Goal: Transaction & Acquisition: Subscribe to service/newsletter

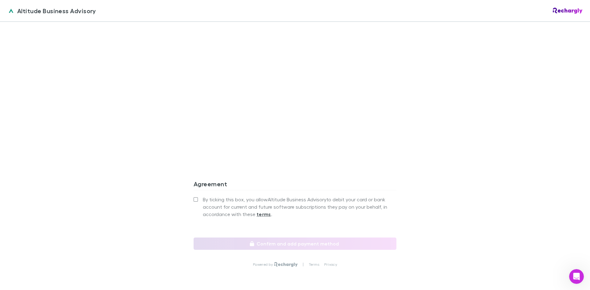
scroll to position [499, 0]
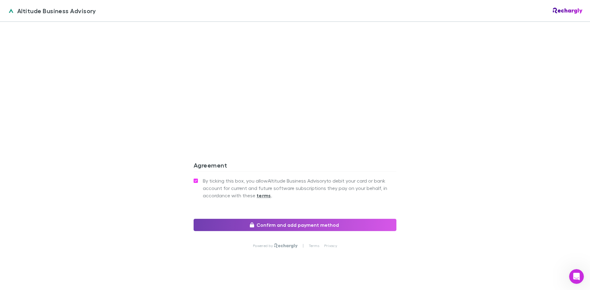
click at [281, 219] on button "Confirm and add payment method" at bounding box center [295, 225] width 203 height 12
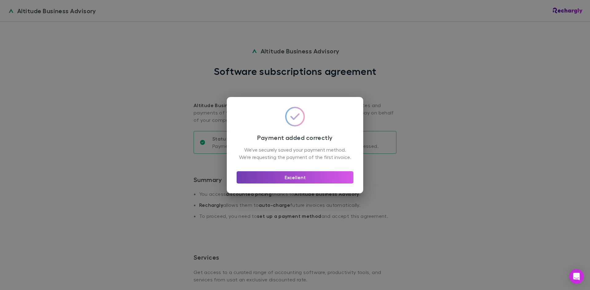
click at [289, 181] on button "Excellent" at bounding box center [295, 178] width 117 height 12
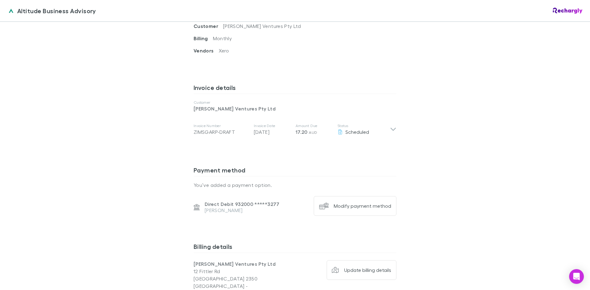
scroll to position [404, 0]
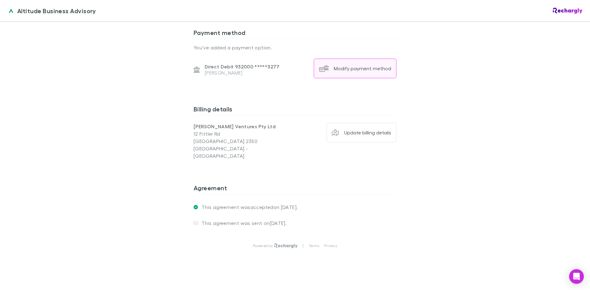
click at [351, 69] on div "Modify payment method" at bounding box center [362, 68] width 57 height 6
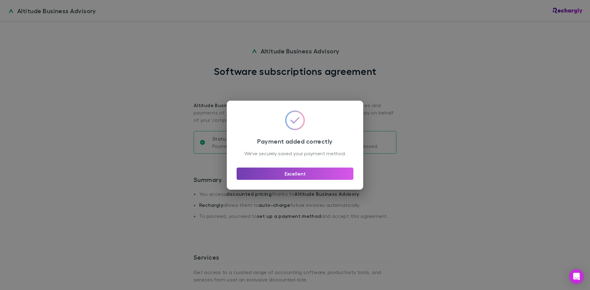
click at [301, 177] on button "Excellent" at bounding box center [295, 174] width 117 height 12
